Goal: Task Accomplishment & Management: Use online tool/utility

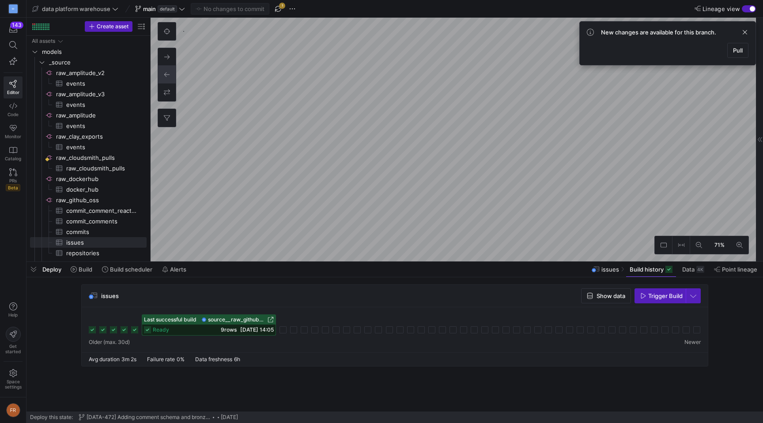
click at [733, 47] on span "Pull" at bounding box center [738, 50] width 10 height 7
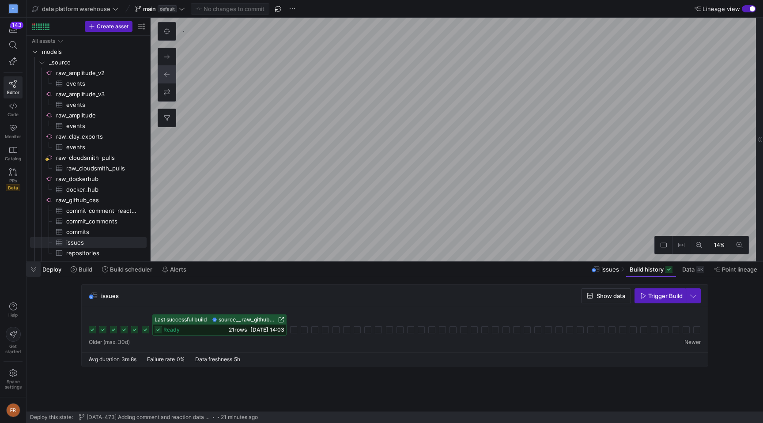
click at [30, 274] on span "button" at bounding box center [34, 269] width 14 height 15
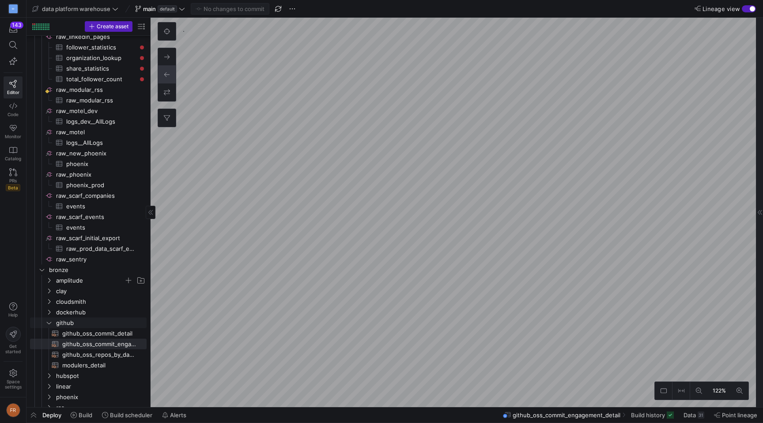
scroll to position [409, 0]
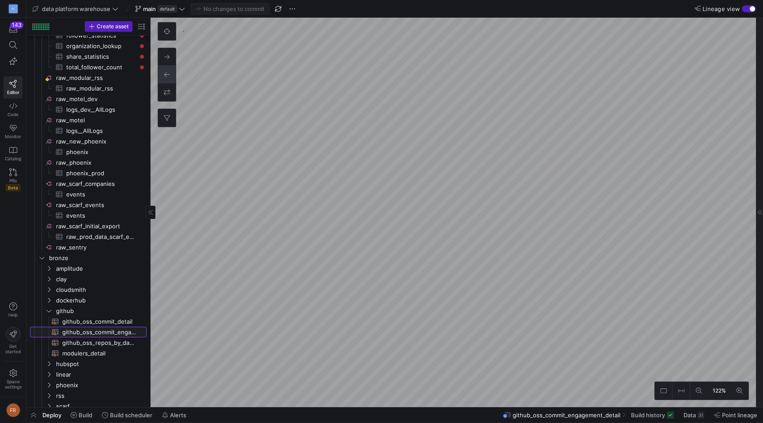
click at [93, 335] on span "github_oss_commit_engagement_detail​​​​​​​​​​" at bounding box center [99, 332] width 74 height 10
click at [747, 6] on div "button" at bounding box center [749, 8] width 14 height 7
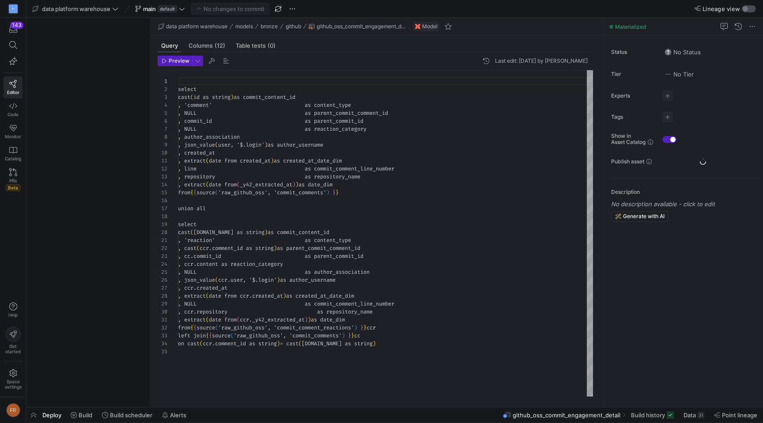
scroll to position [80, 0]
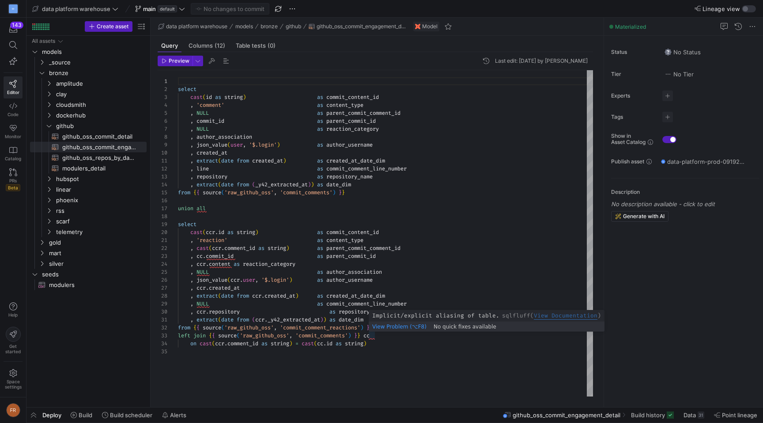
type textarea ", extract(date from (ccr._y42_extracted_at)) as date_dim from {{ source('raw_gi…"
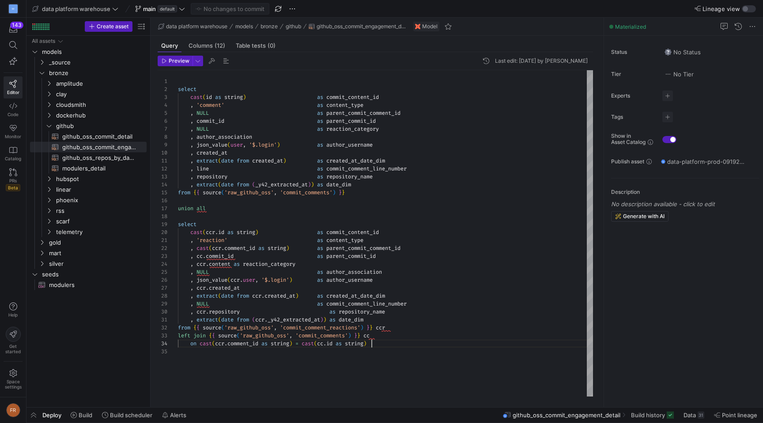
scroll to position [24, 194]
click at [374, 345] on div "select cast ( id as string ) as commit_content_id , 'comment' as content_type ,…" at bounding box center [385, 233] width 415 height 326
